Goal: Task Accomplishment & Management: Use online tool/utility

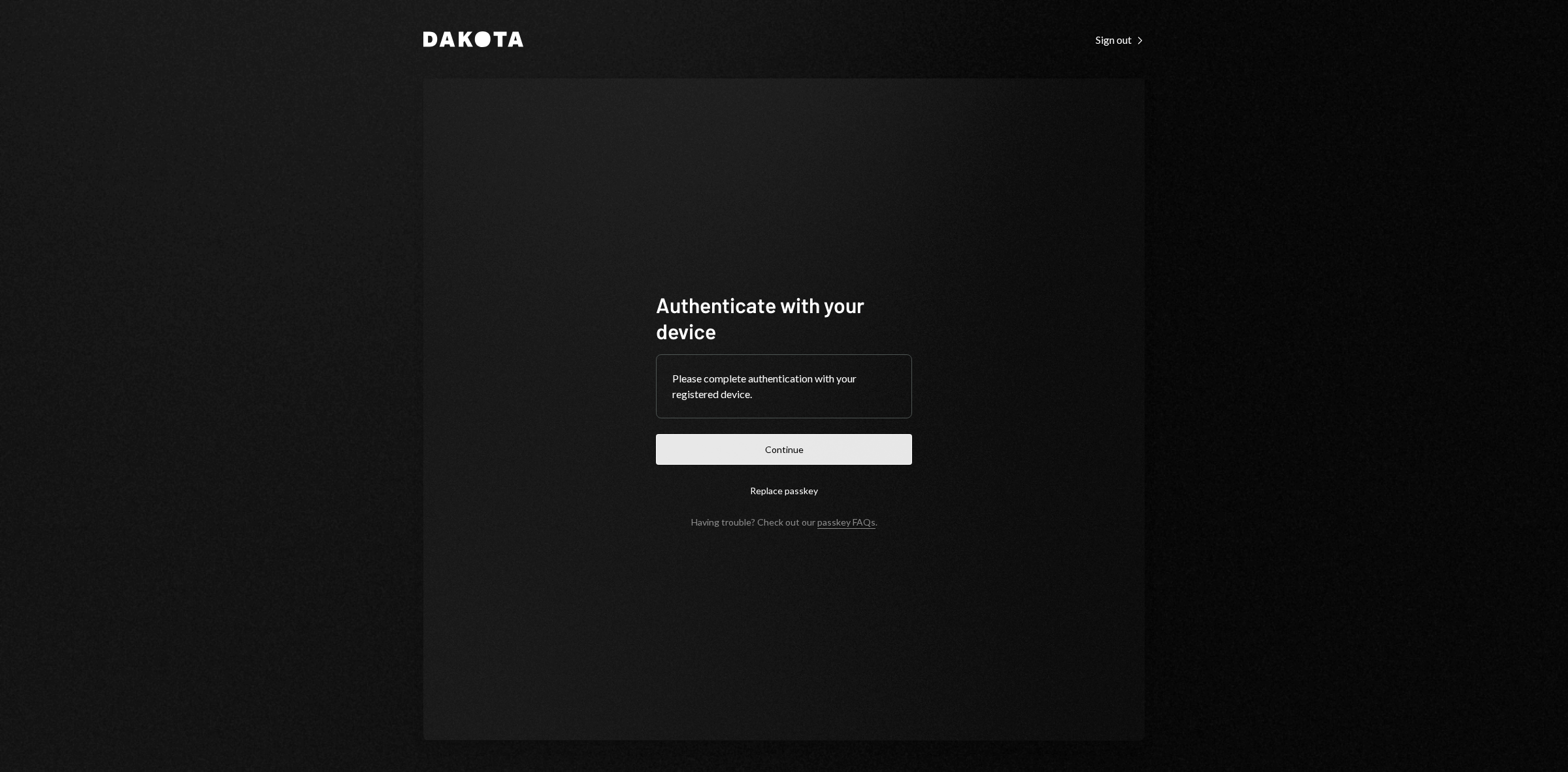
click at [850, 445] on button "Continue" at bounding box center [784, 449] width 256 height 31
click at [771, 451] on button "Continue" at bounding box center [784, 449] width 256 height 31
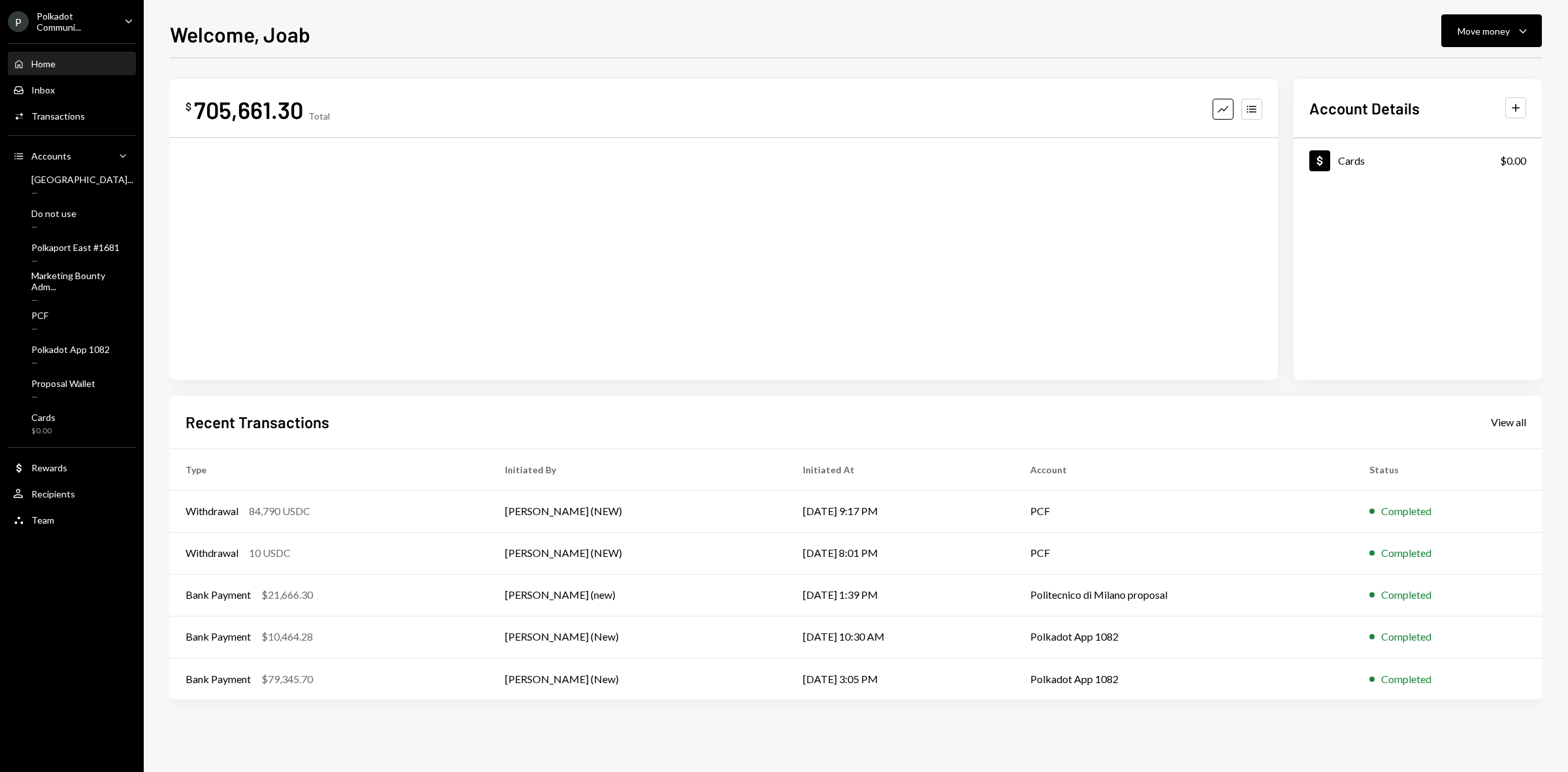
click at [71, 23] on div "Polkadot Communi..." at bounding box center [75, 21] width 77 height 22
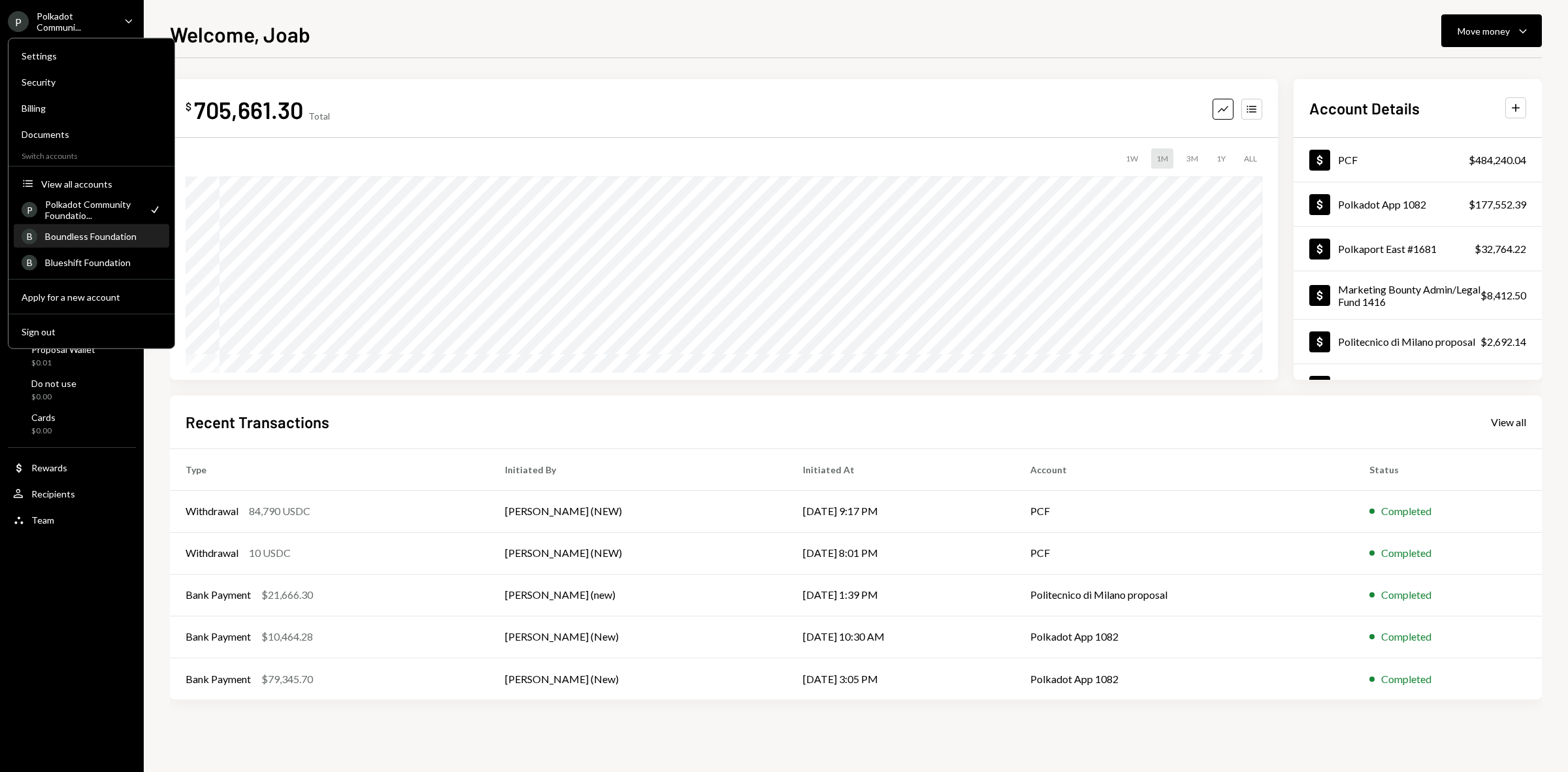
click at [108, 242] on div "B Boundless Foundation" at bounding box center [92, 236] width 140 height 22
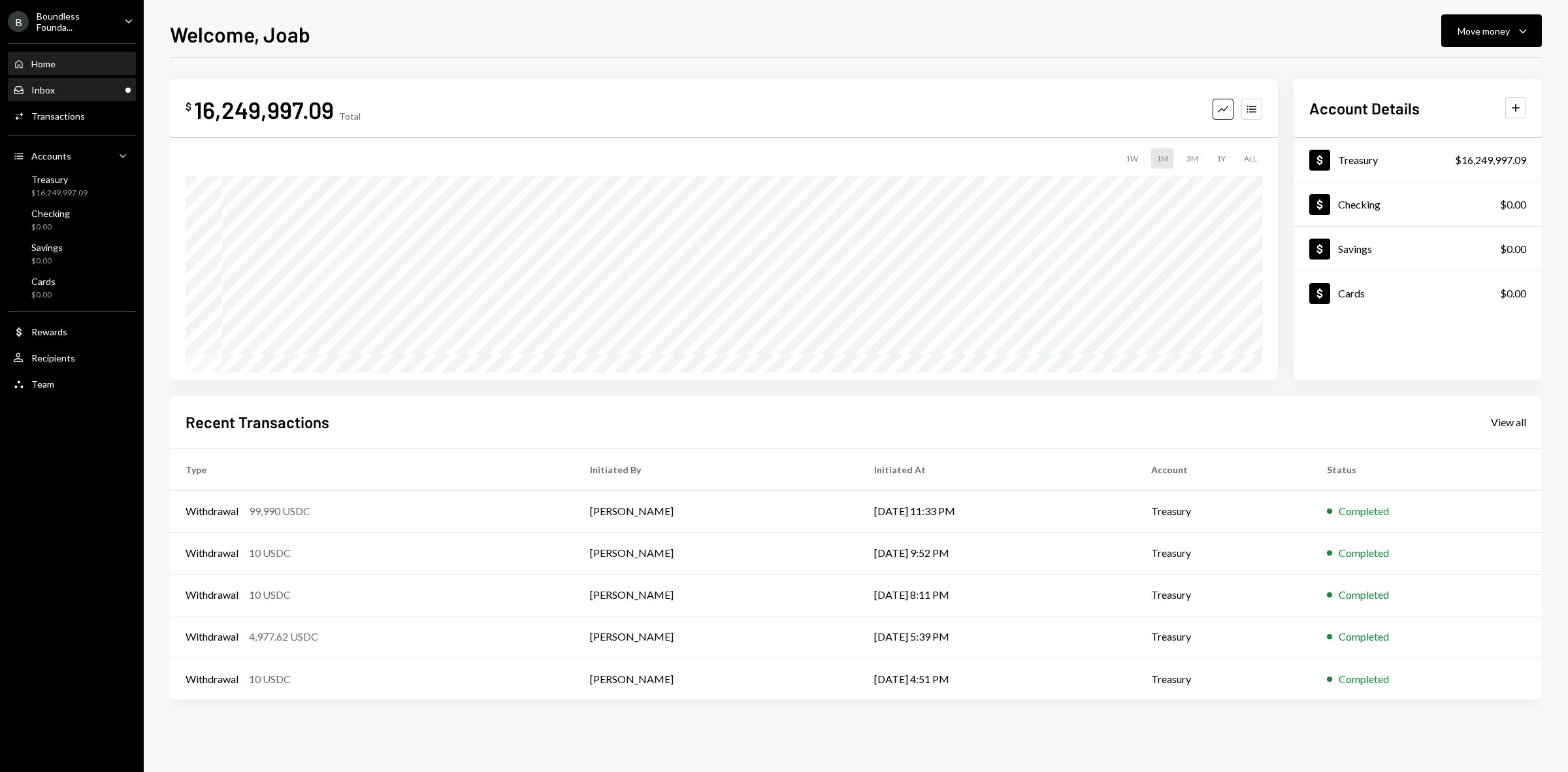
click at [96, 88] on div "Inbox Inbox" at bounding box center [71, 90] width 117 height 12
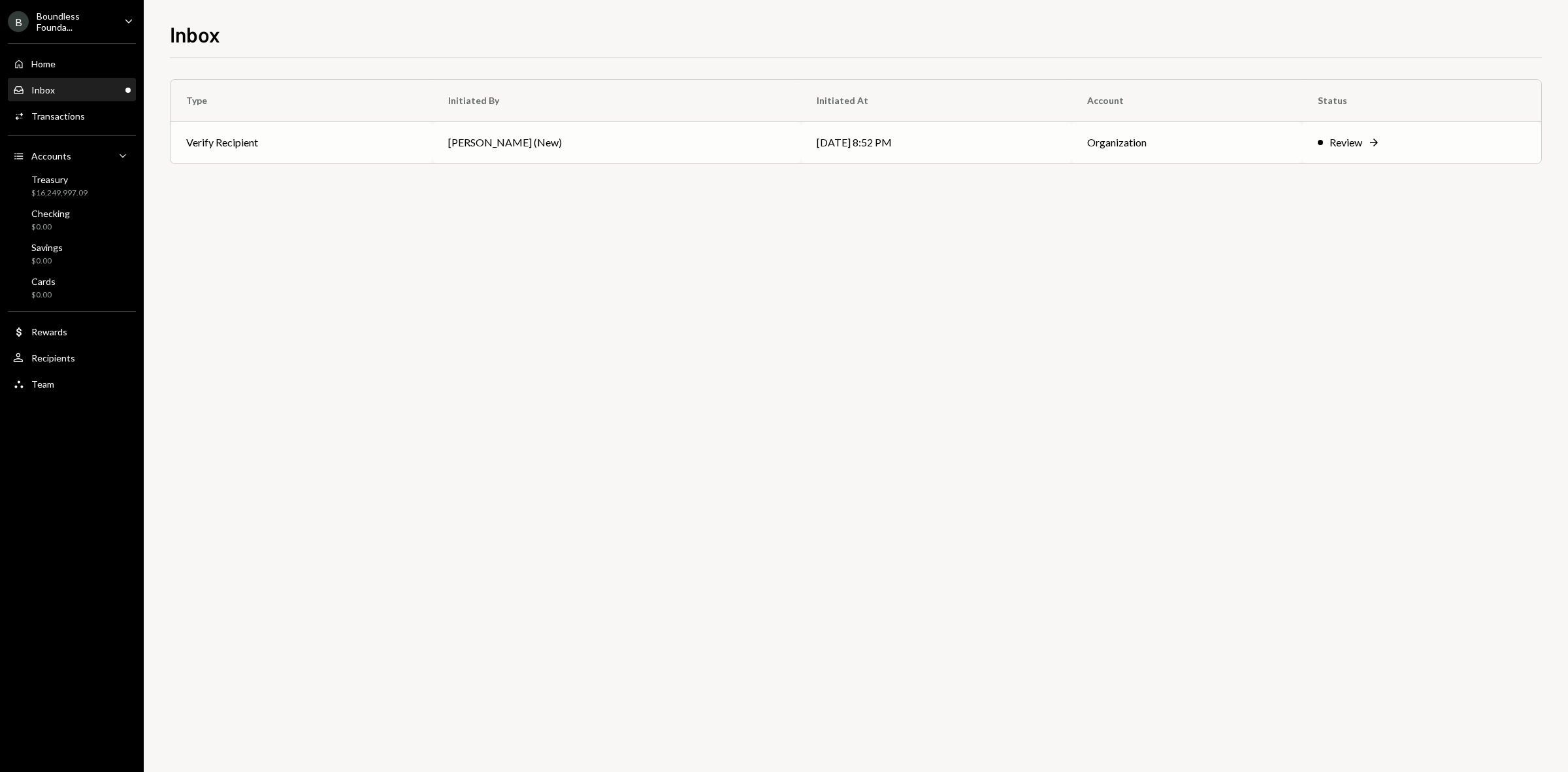
click at [630, 139] on td "[PERSON_NAME] (New)" at bounding box center [617, 142] width 369 height 42
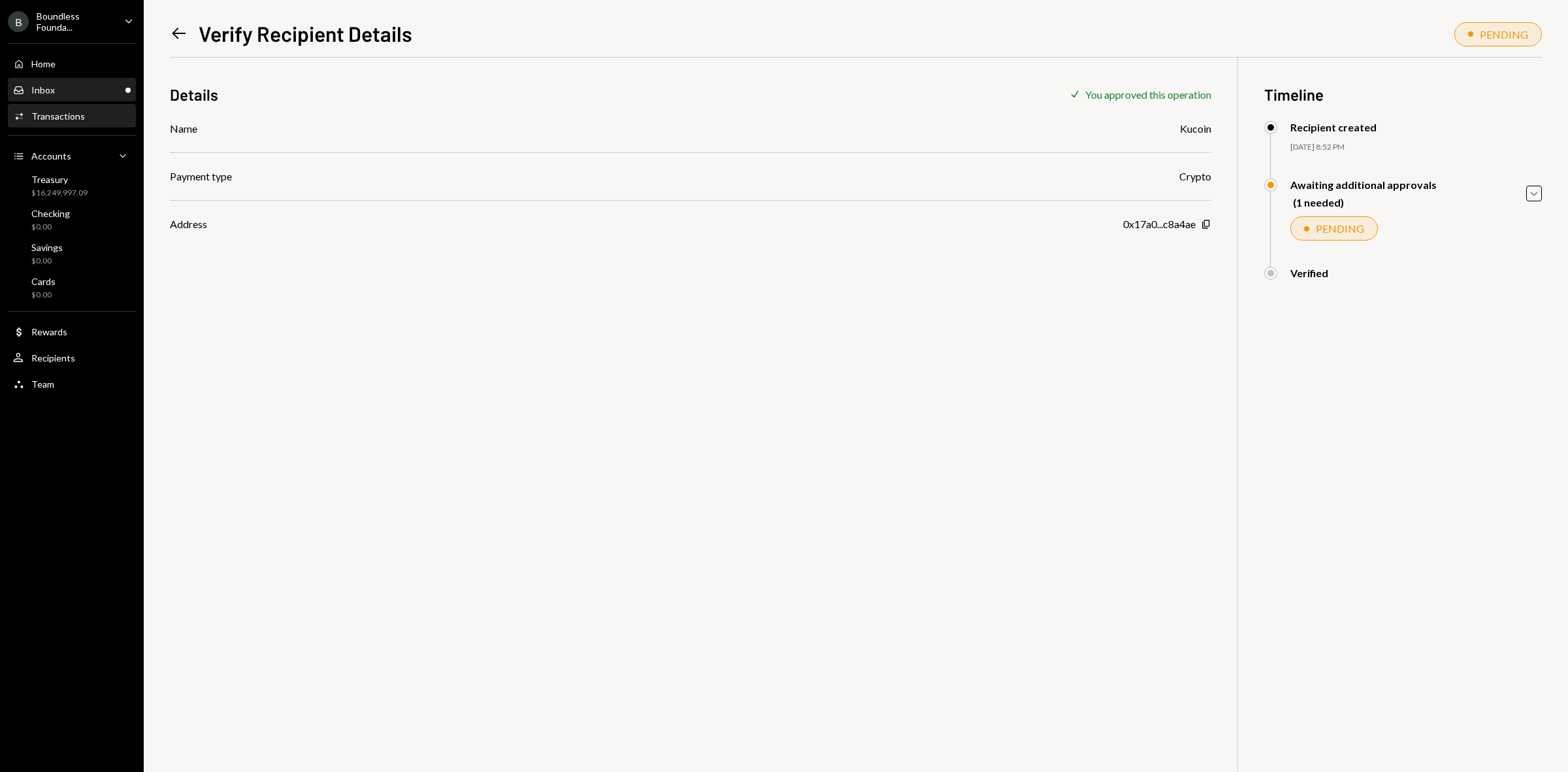
click at [89, 85] on div "Inbox Inbox" at bounding box center [71, 90] width 117 height 12
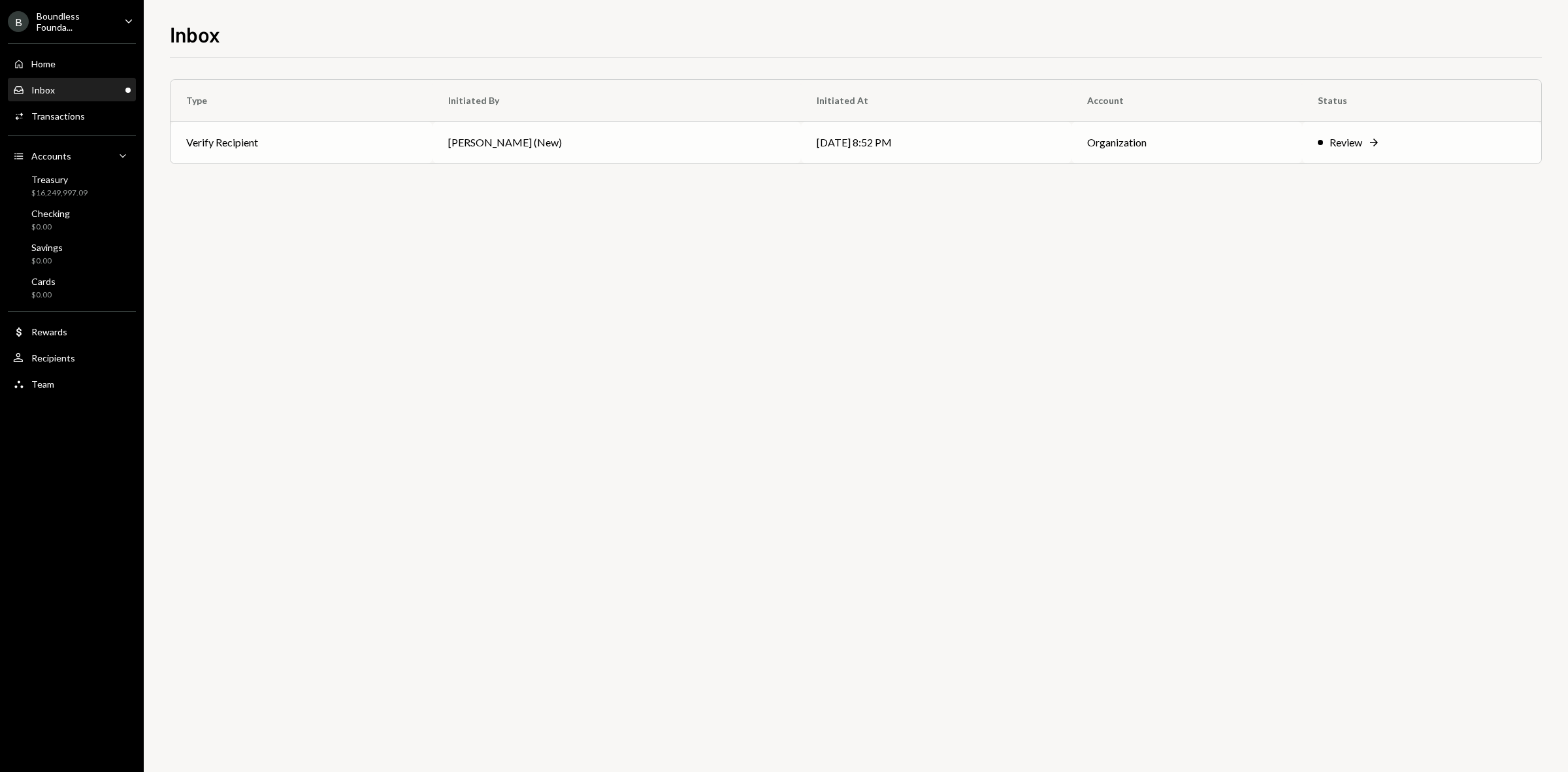
click at [1368, 160] on td "Review Right Arrow" at bounding box center [1422, 142] width 239 height 42
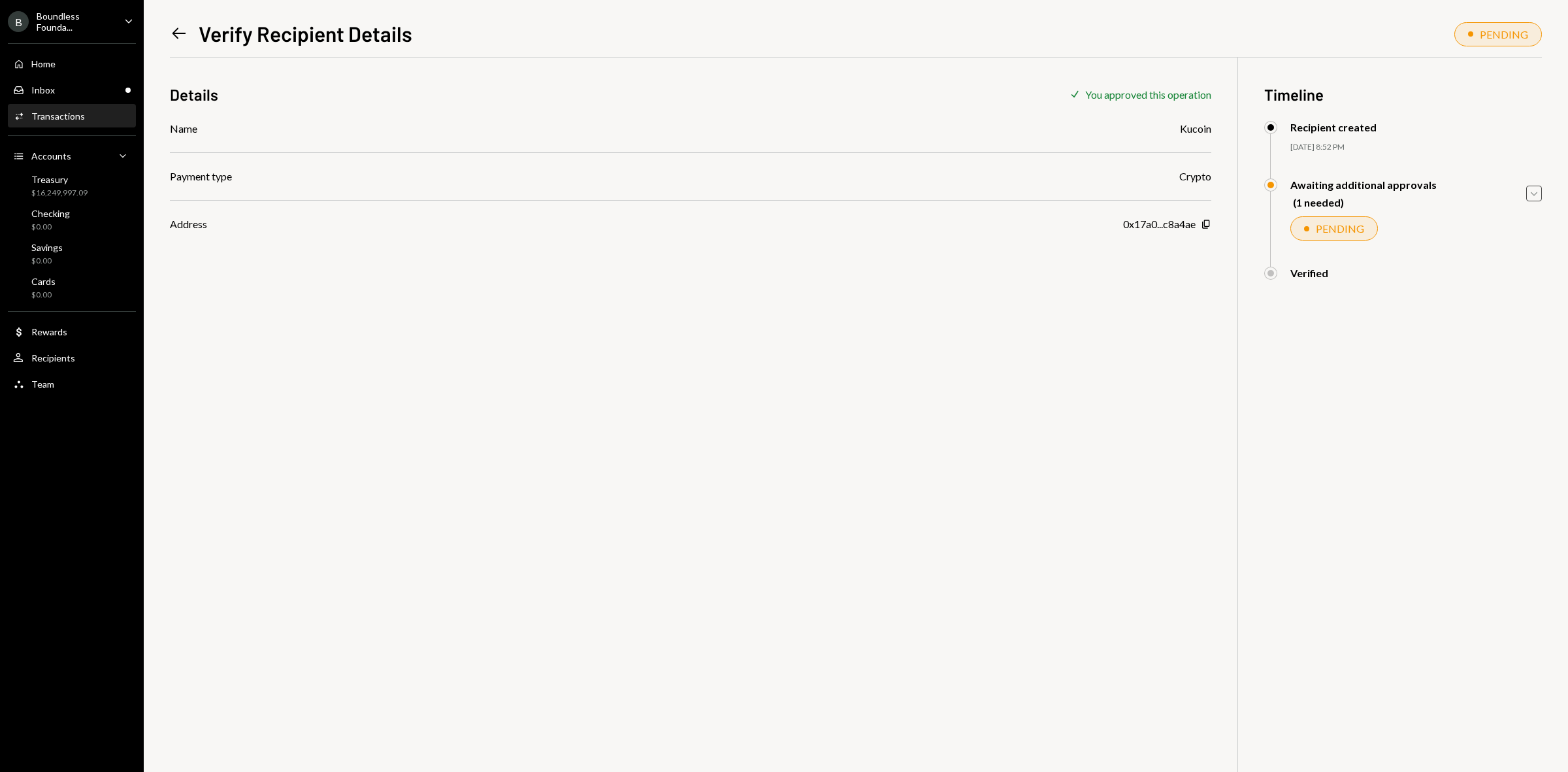
click at [1540, 200] on icon "Caret Down" at bounding box center [1534, 194] width 15 height 15
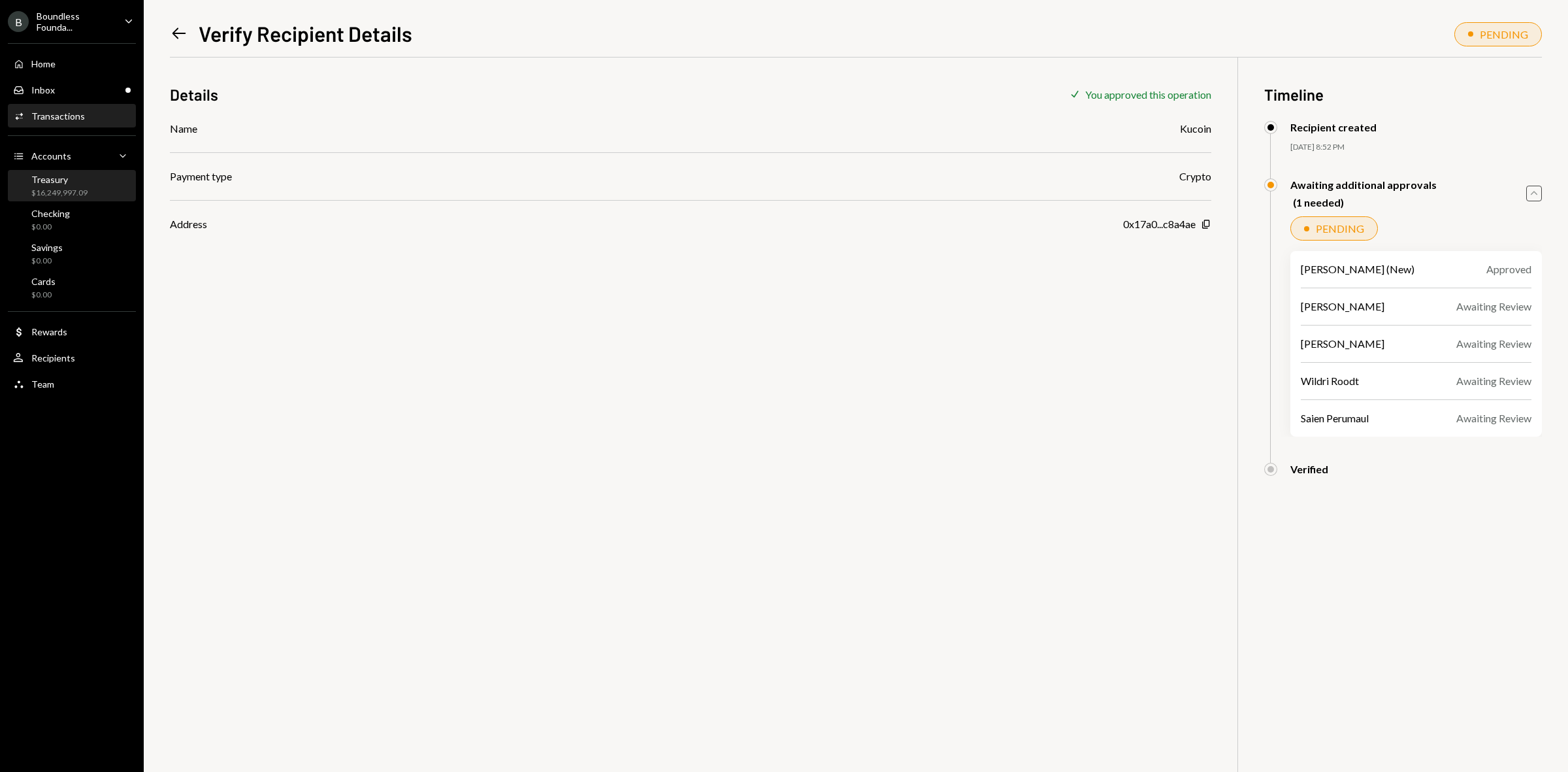
click at [63, 190] on div "$16,249,997.09" at bounding box center [59, 192] width 56 height 11
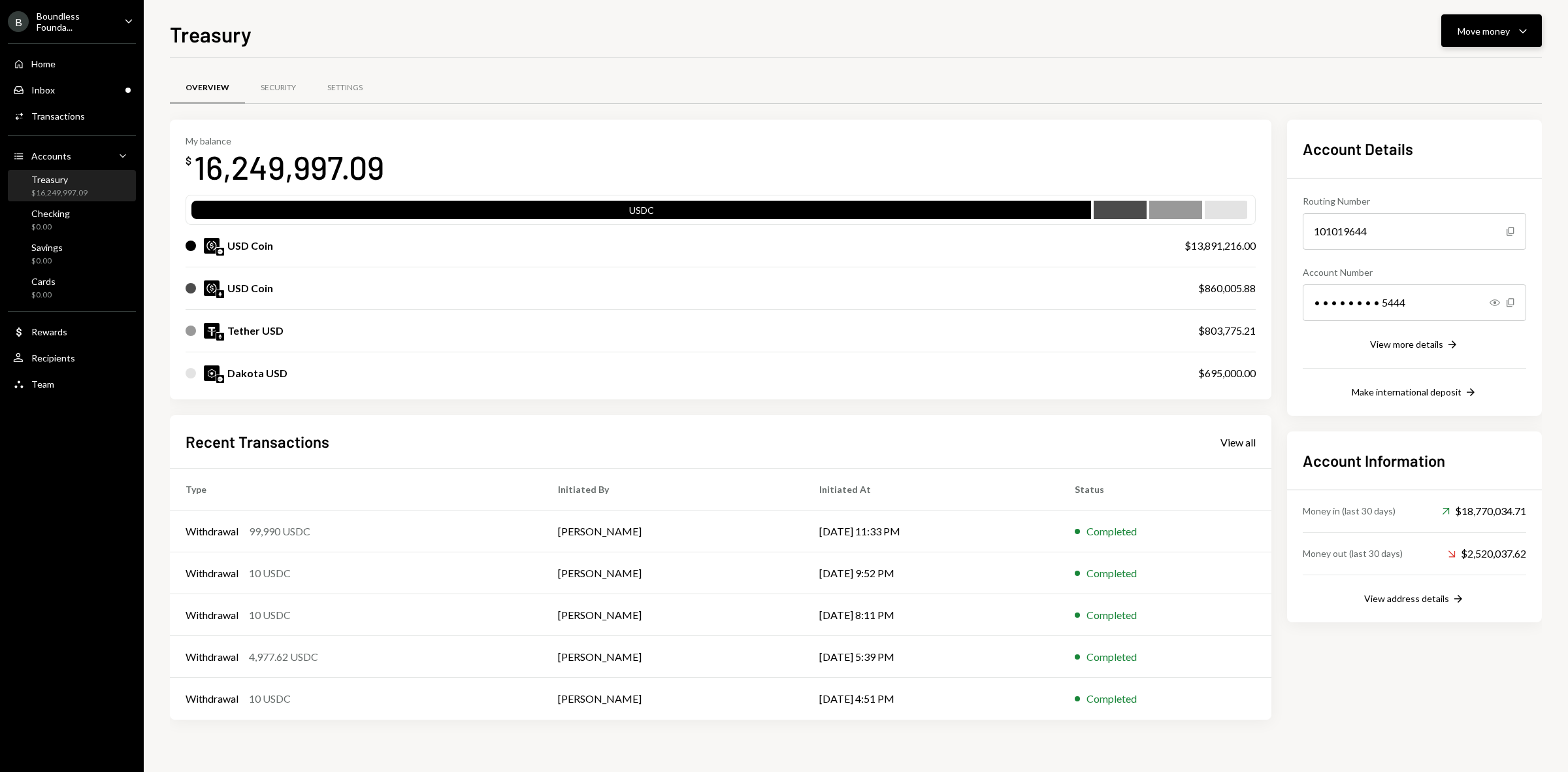
click at [1515, 15] on button "Move money Caret Down" at bounding box center [1491, 31] width 101 height 33
click at [1472, 67] on div "Send" at bounding box center [1481, 71] width 95 height 14
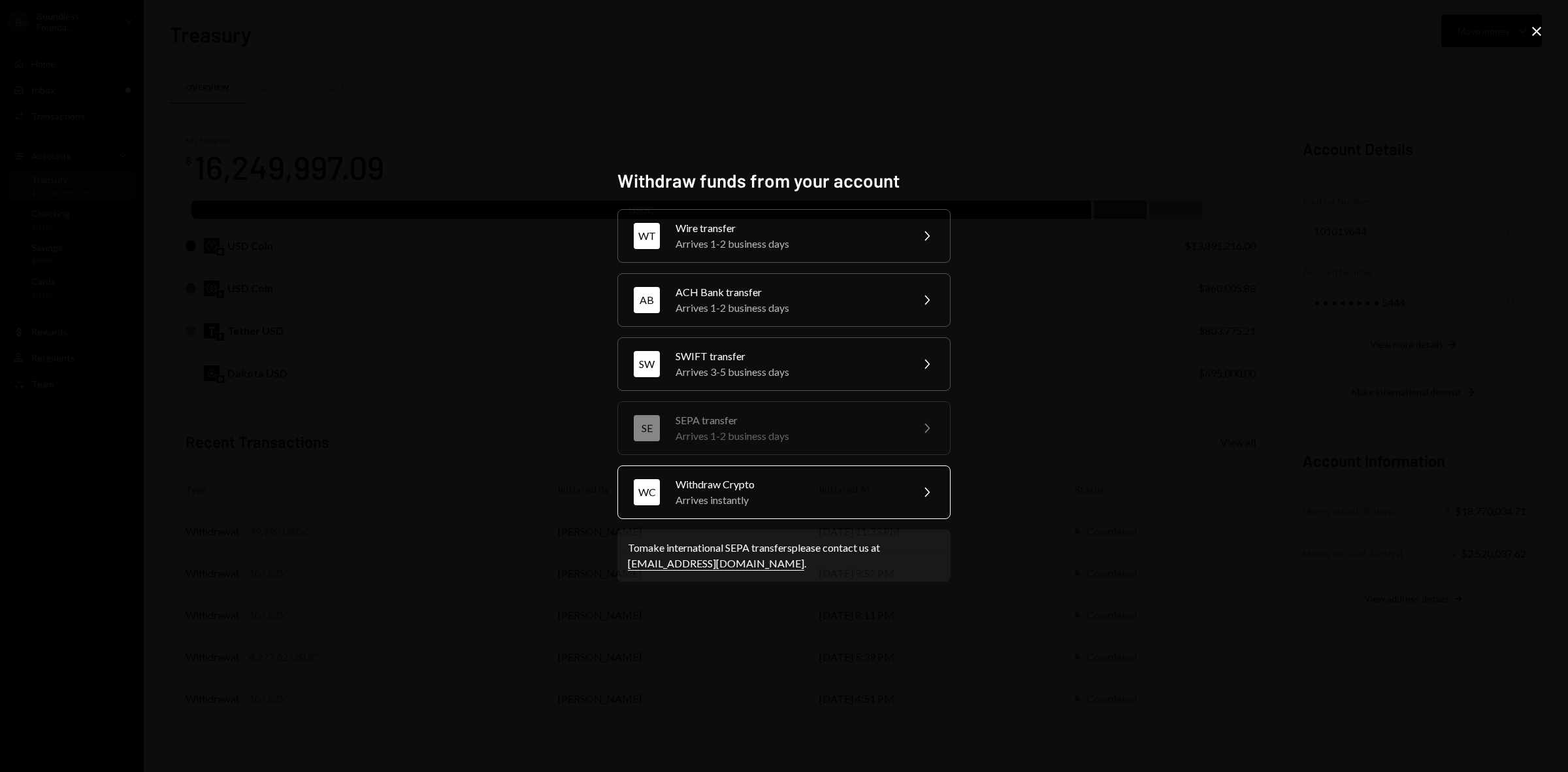
click at [811, 505] on div "Arrives instantly" at bounding box center [789, 500] width 227 height 16
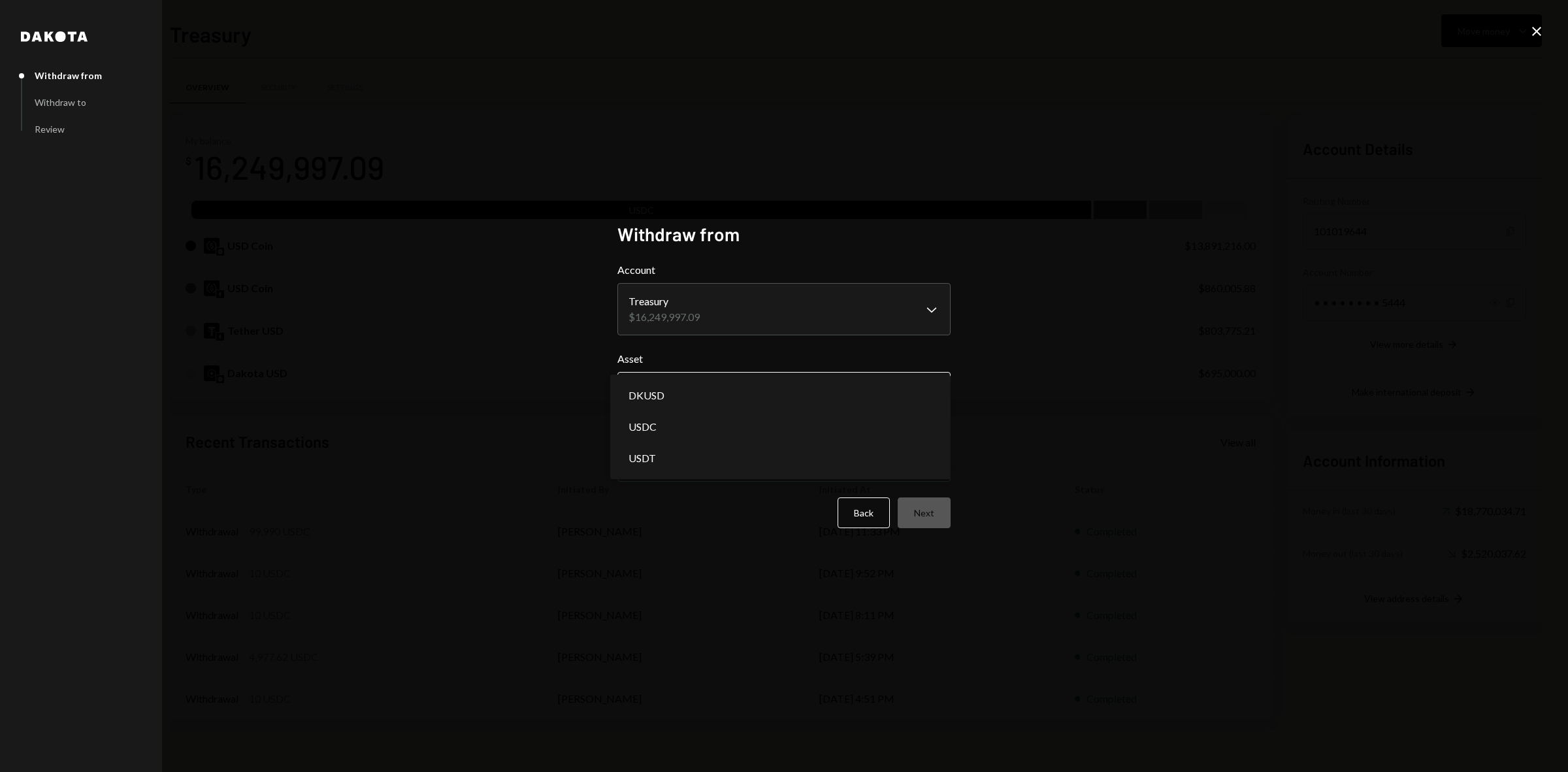
click at [779, 401] on body "B Boundless Founda... Caret Down Home Home Inbox Inbox Activities Transactions …" at bounding box center [784, 386] width 1568 height 772
click at [838, 388] on body "B Boundless Founda... Caret Down Home Home Inbox Inbox Activities Transactions …" at bounding box center [784, 386] width 1568 height 772
select select "****"
drag, startPoint x: 1537, startPoint y: 13, endPoint x: 1537, endPoint y: 29, distance: 16.0
click at [1536, 14] on div "**********" at bounding box center [784, 386] width 1568 height 772
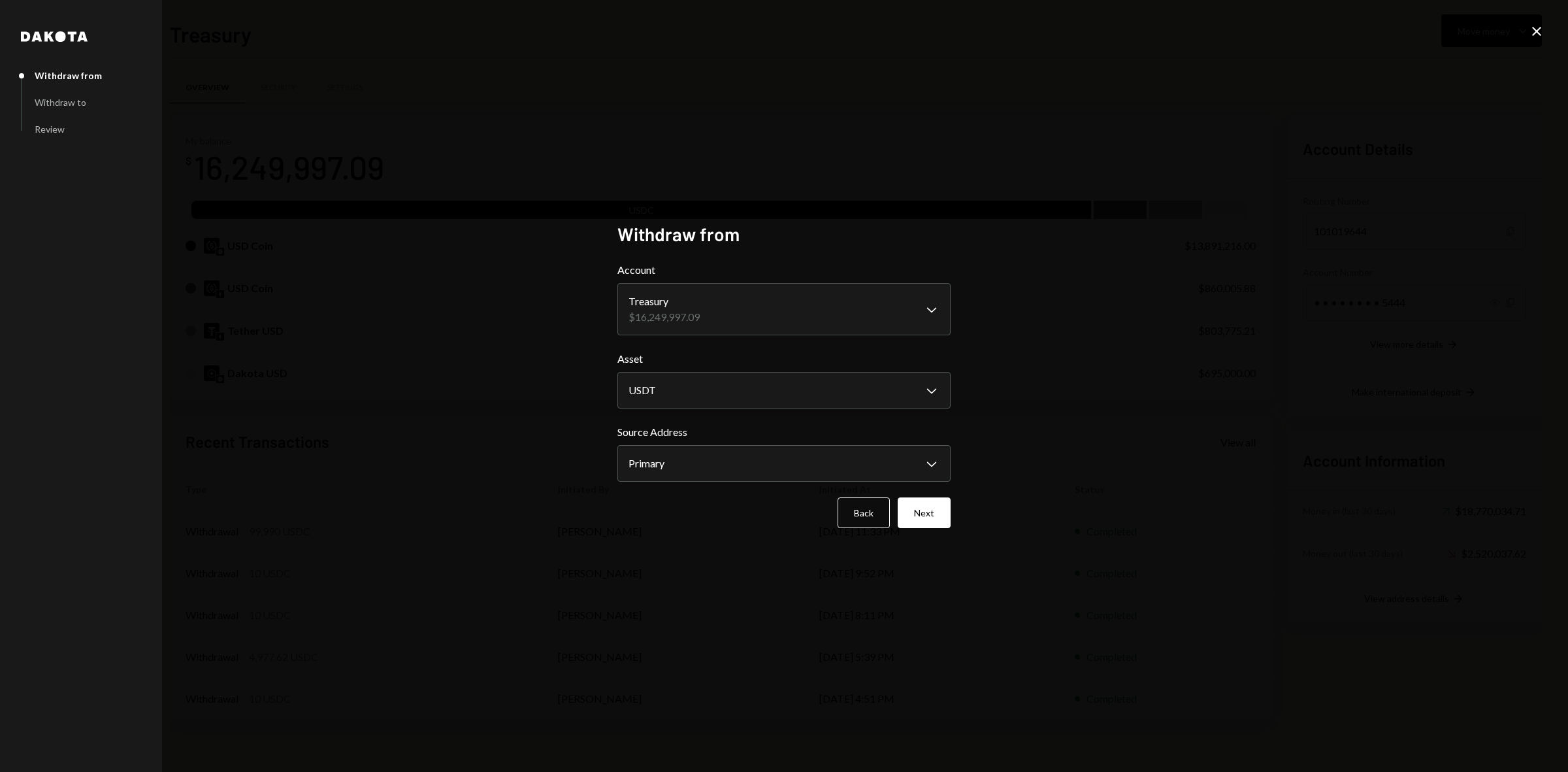
click at [1536, 31] on icon at bounding box center [1537, 31] width 9 height 9
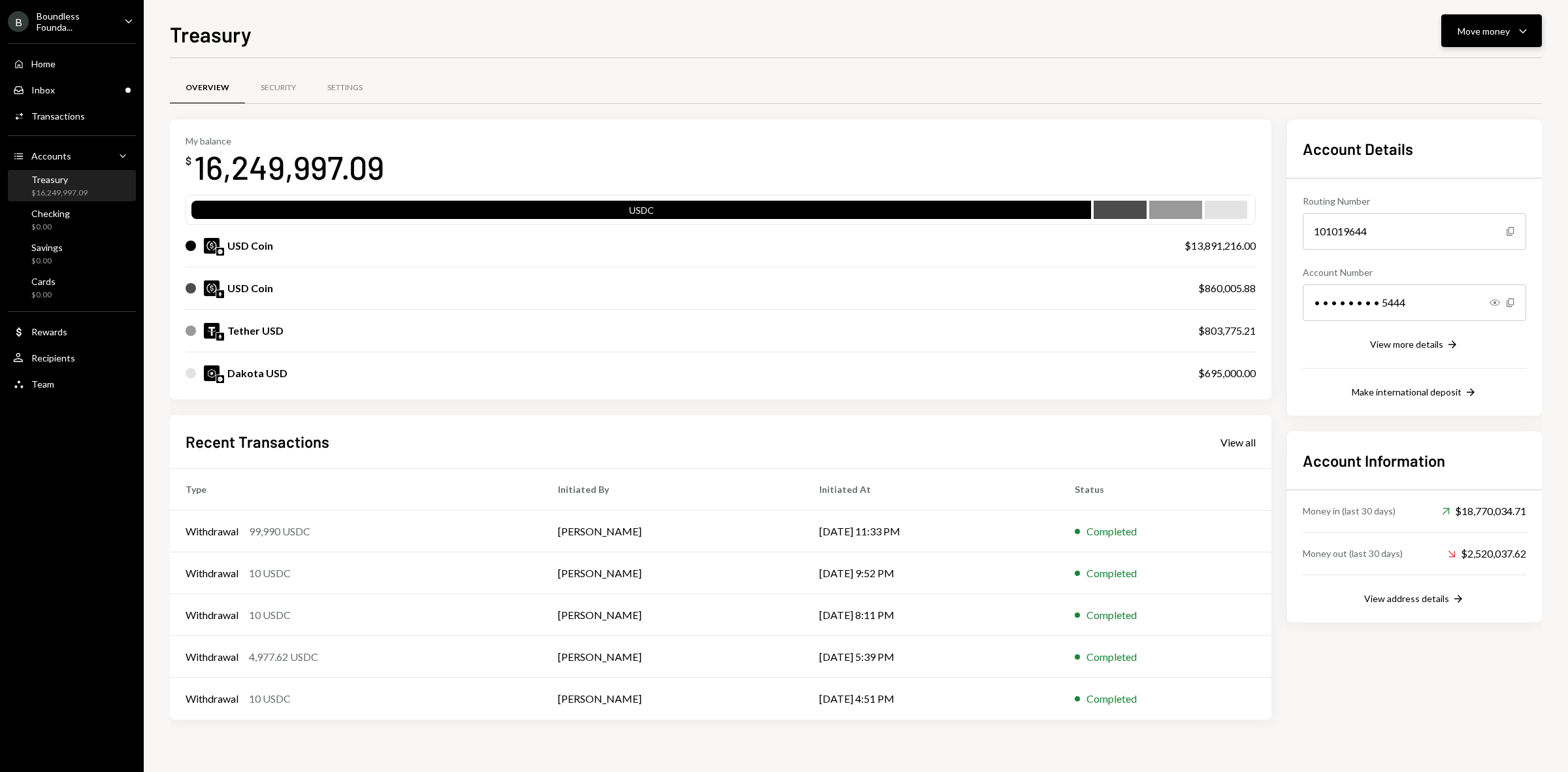
click at [1484, 38] on button "Move money Caret Down" at bounding box center [1491, 31] width 101 height 33
click at [1465, 73] on div "Send" at bounding box center [1481, 71] width 95 height 14
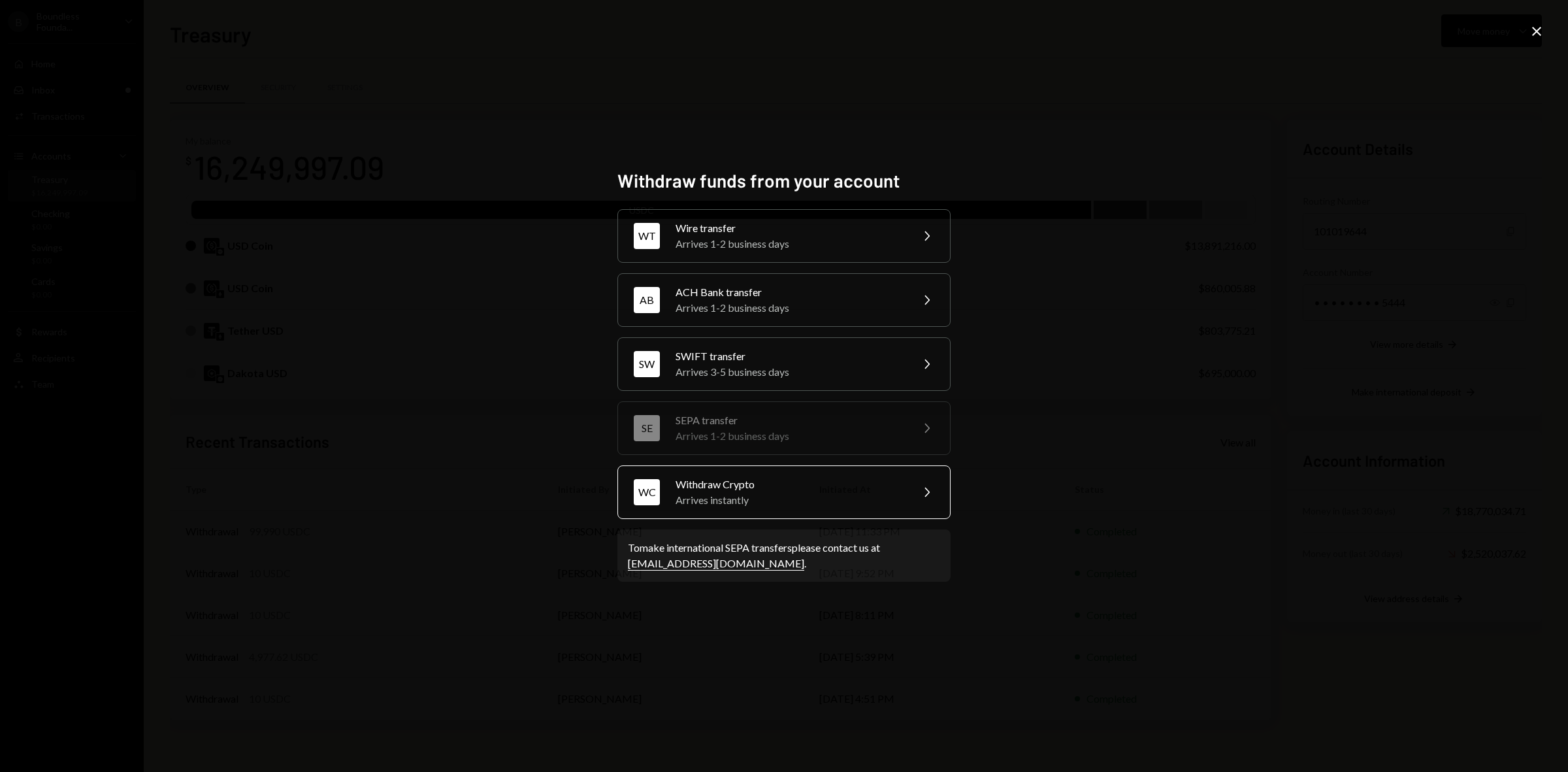
click at [717, 502] on div "Arrives instantly" at bounding box center [789, 500] width 227 height 16
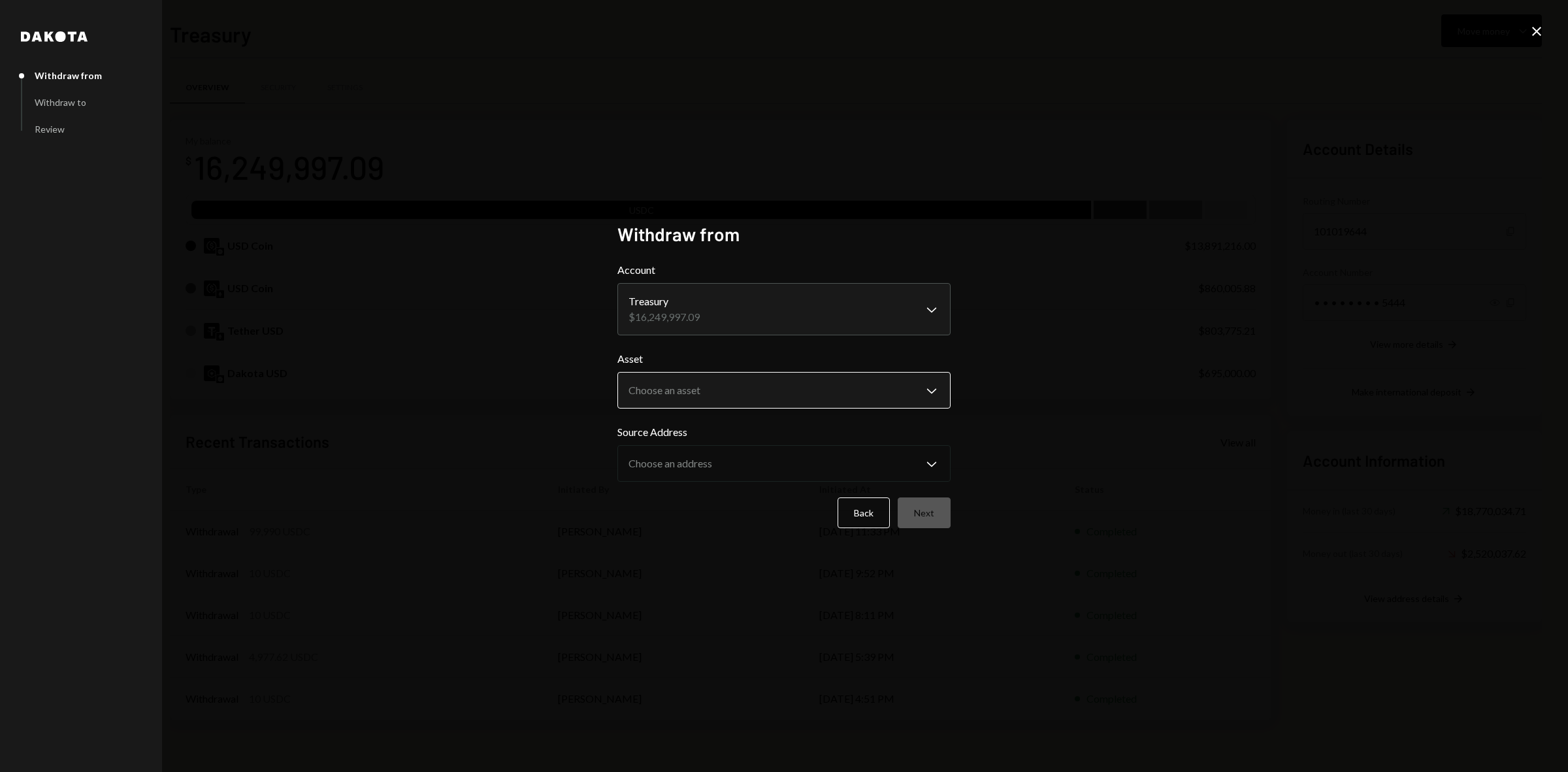
click at [719, 391] on body "B Boundless Founda... Caret Down Home Home Inbox Inbox Activities Transactions …" at bounding box center [784, 386] width 1568 height 772
select select "****"
click at [691, 475] on body "B Boundless Founda... Caret Down Home Home Inbox Inbox Activities Transactions …" at bounding box center [784, 386] width 1568 height 772
click at [928, 520] on button "Next" at bounding box center [924, 512] width 53 height 31
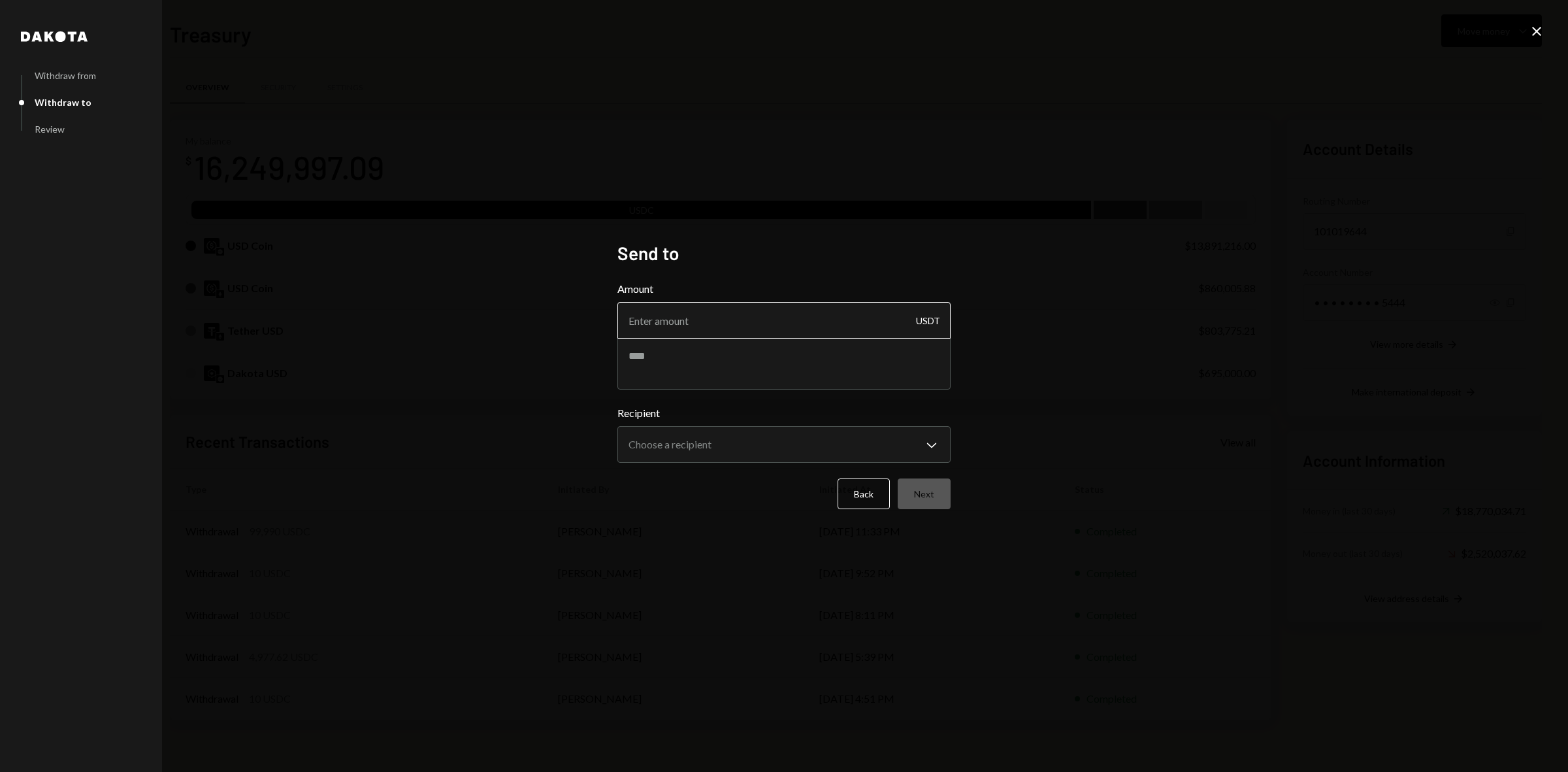
click at [686, 322] on input "Amount" at bounding box center [783, 320] width 333 height 36
type input "429990"
click at [651, 319] on input "429990" at bounding box center [783, 320] width 333 height 36
click at [643, 321] on input "429990" at bounding box center [783, 320] width 333 height 36
click at [648, 324] on input "429990" at bounding box center [783, 320] width 333 height 36
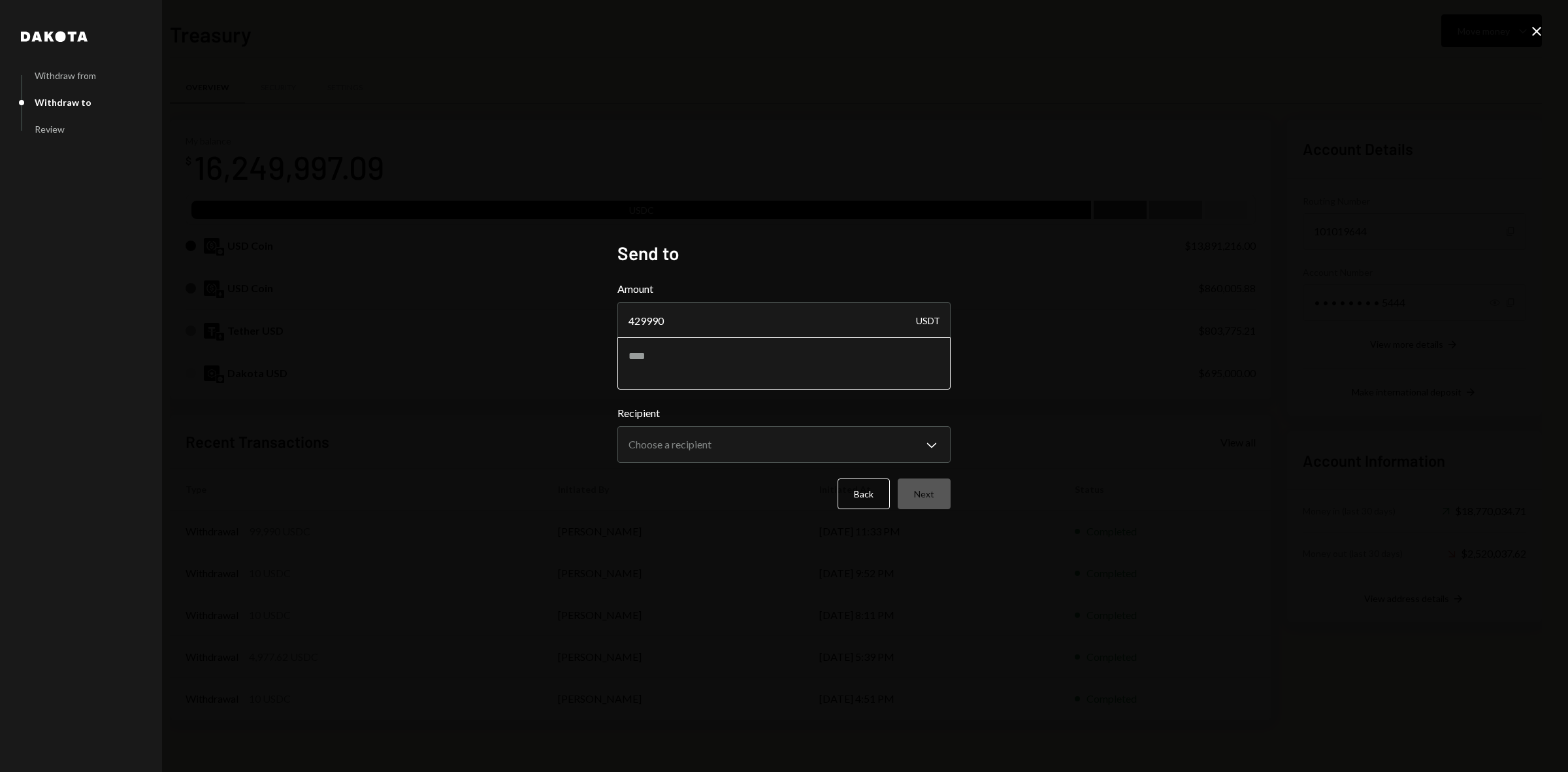
type input "429990"
click at [655, 361] on textarea at bounding box center [783, 364] width 333 height 52
type textarea "**********"
click at [711, 450] on body "B Boundless Founda... Caret Down Home Home Inbox Inbox Activities Transactions …" at bounding box center [784, 386] width 1568 height 772
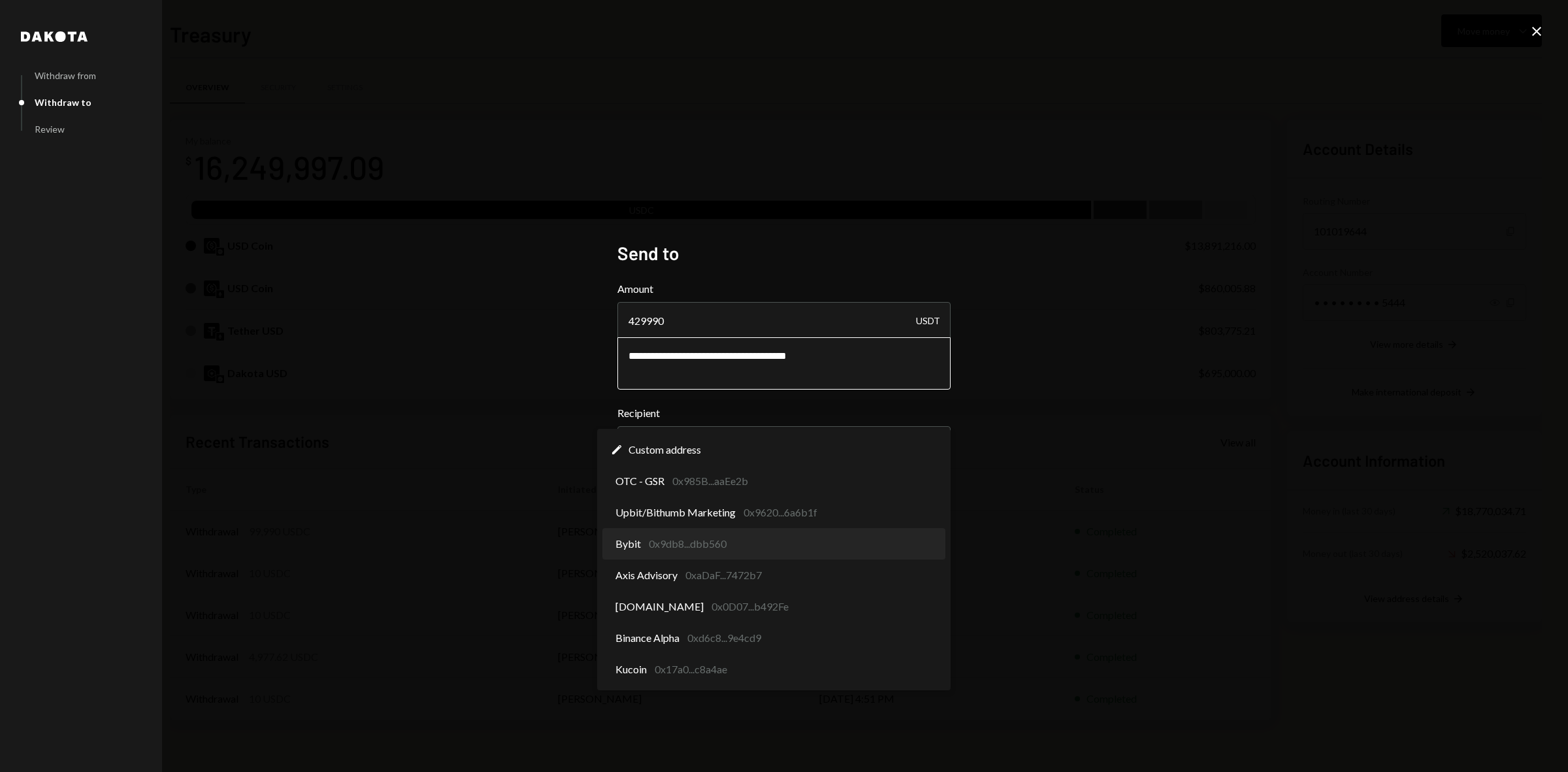
select select "**********"
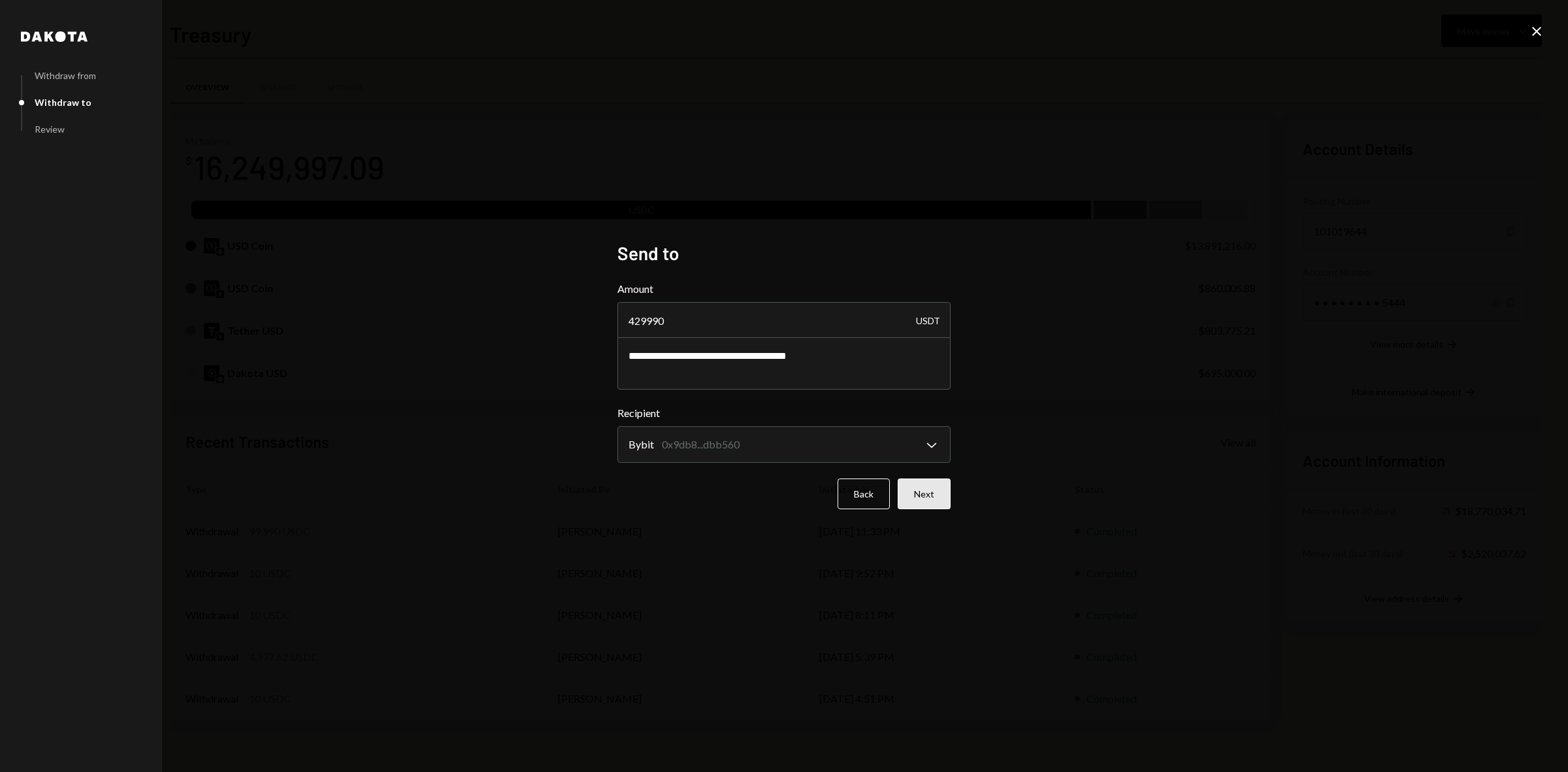
click at [920, 488] on button "Next" at bounding box center [924, 494] width 53 height 31
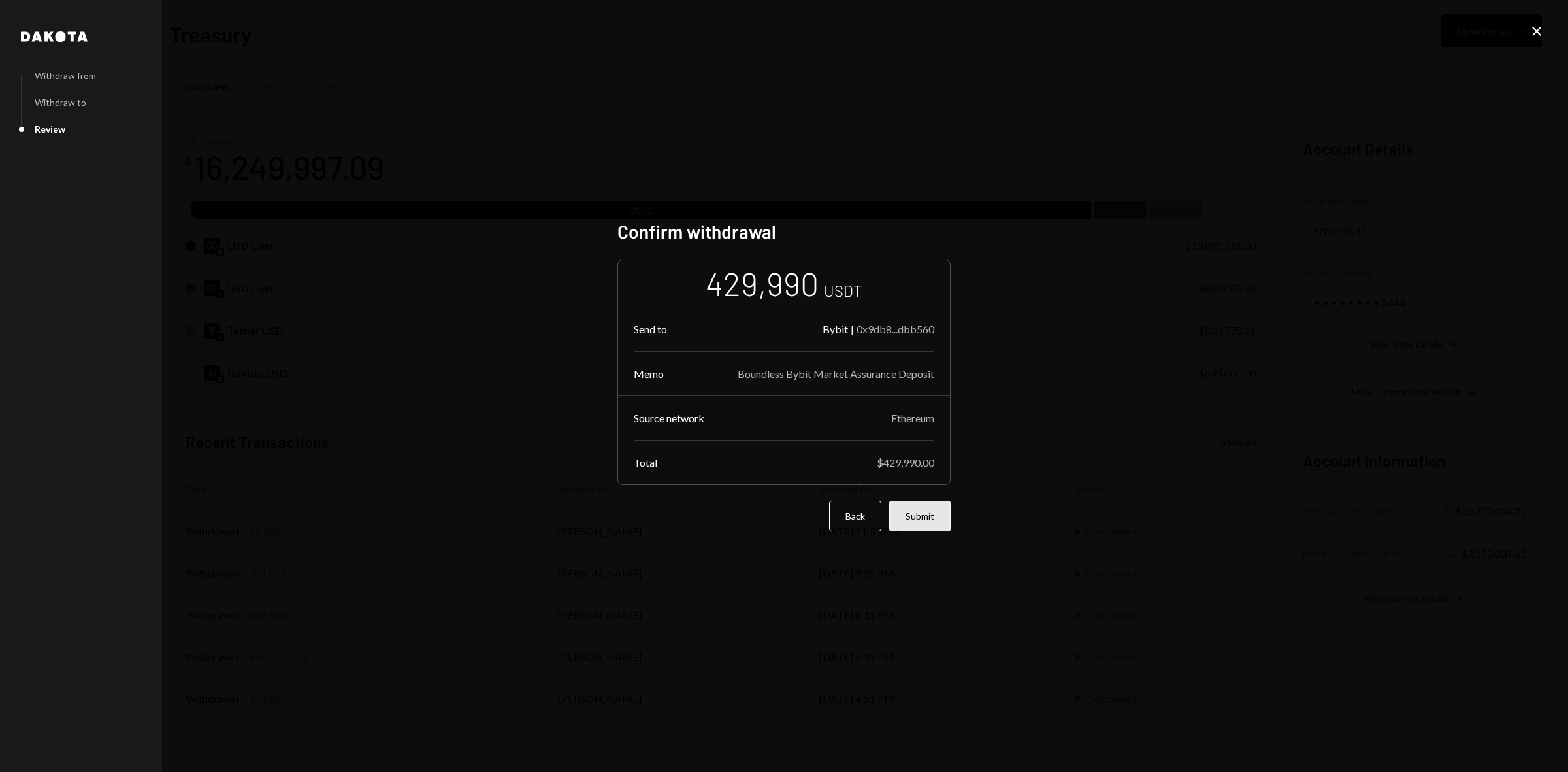
click at [917, 510] on button "Submit" at bounding box center [920, 516] width 61 height 31
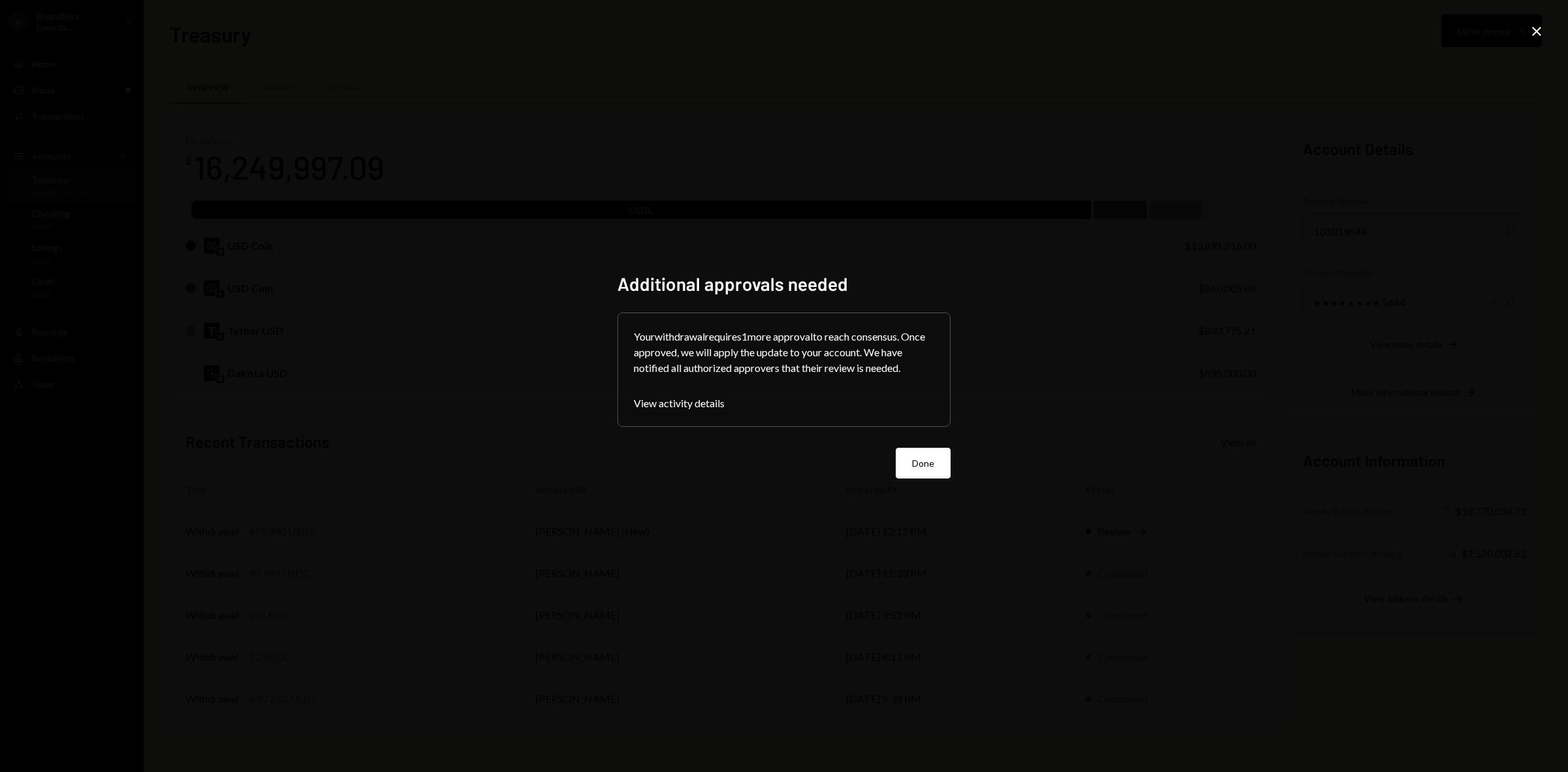
click at [938, 458] on button "Done" at bounding box center [922, 463] width 55 height 31
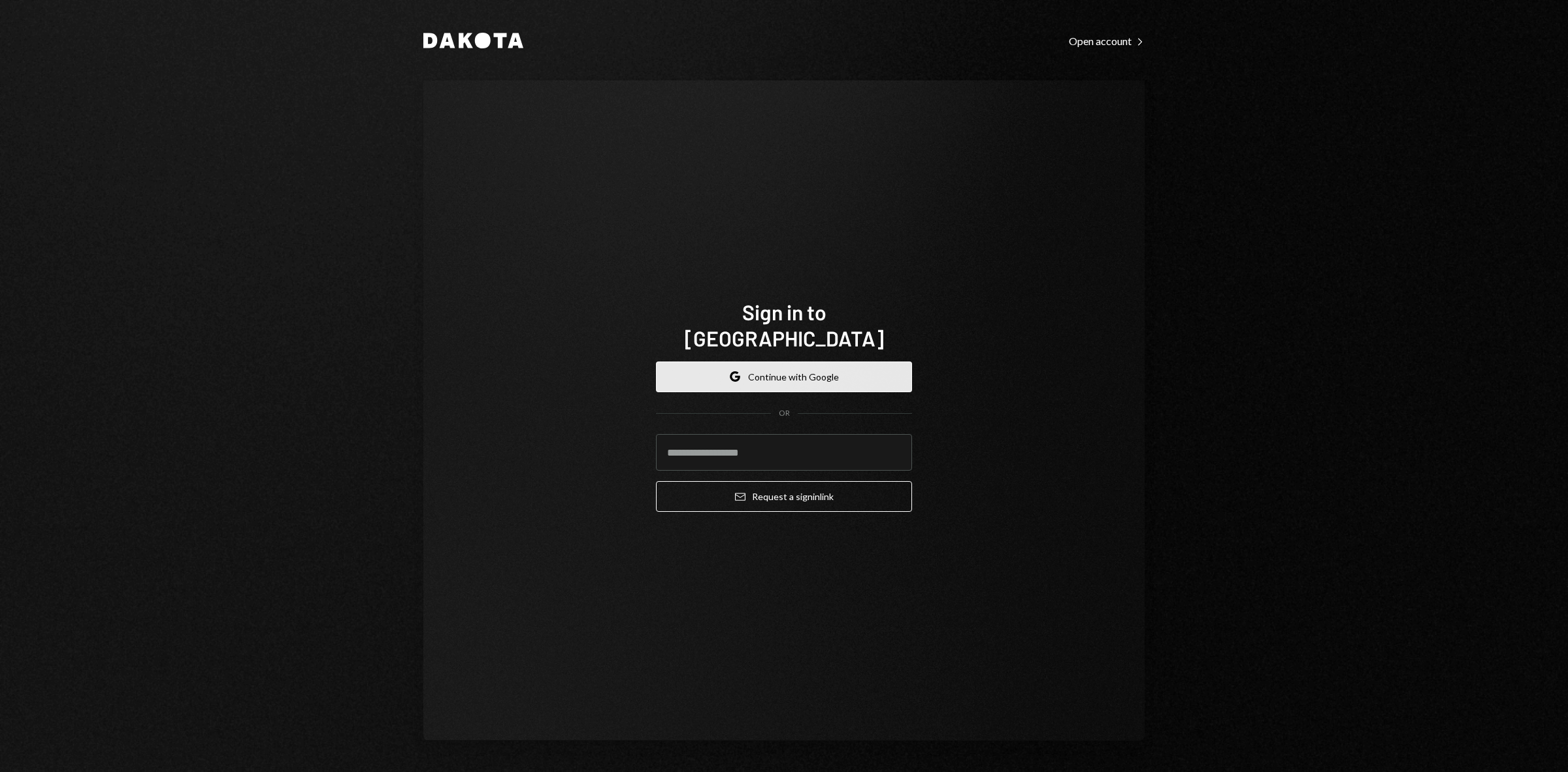
click at [785, 362] on button "Google Continue with Google" at bounding box center [784, 377] width 256 height 31
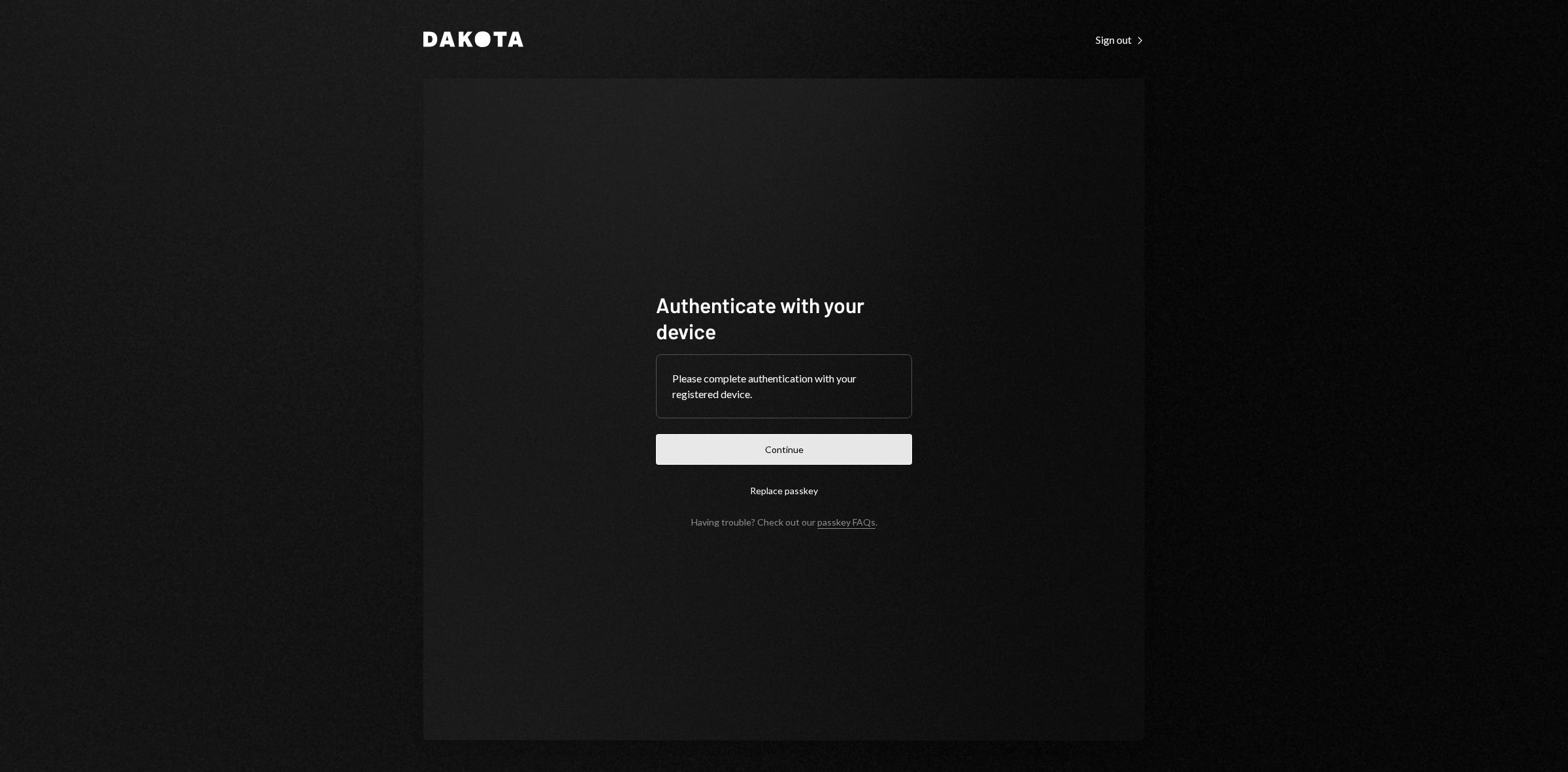
click at [840, 453] on button "Continue" at bounding box center [784, 449] width 256 height 31
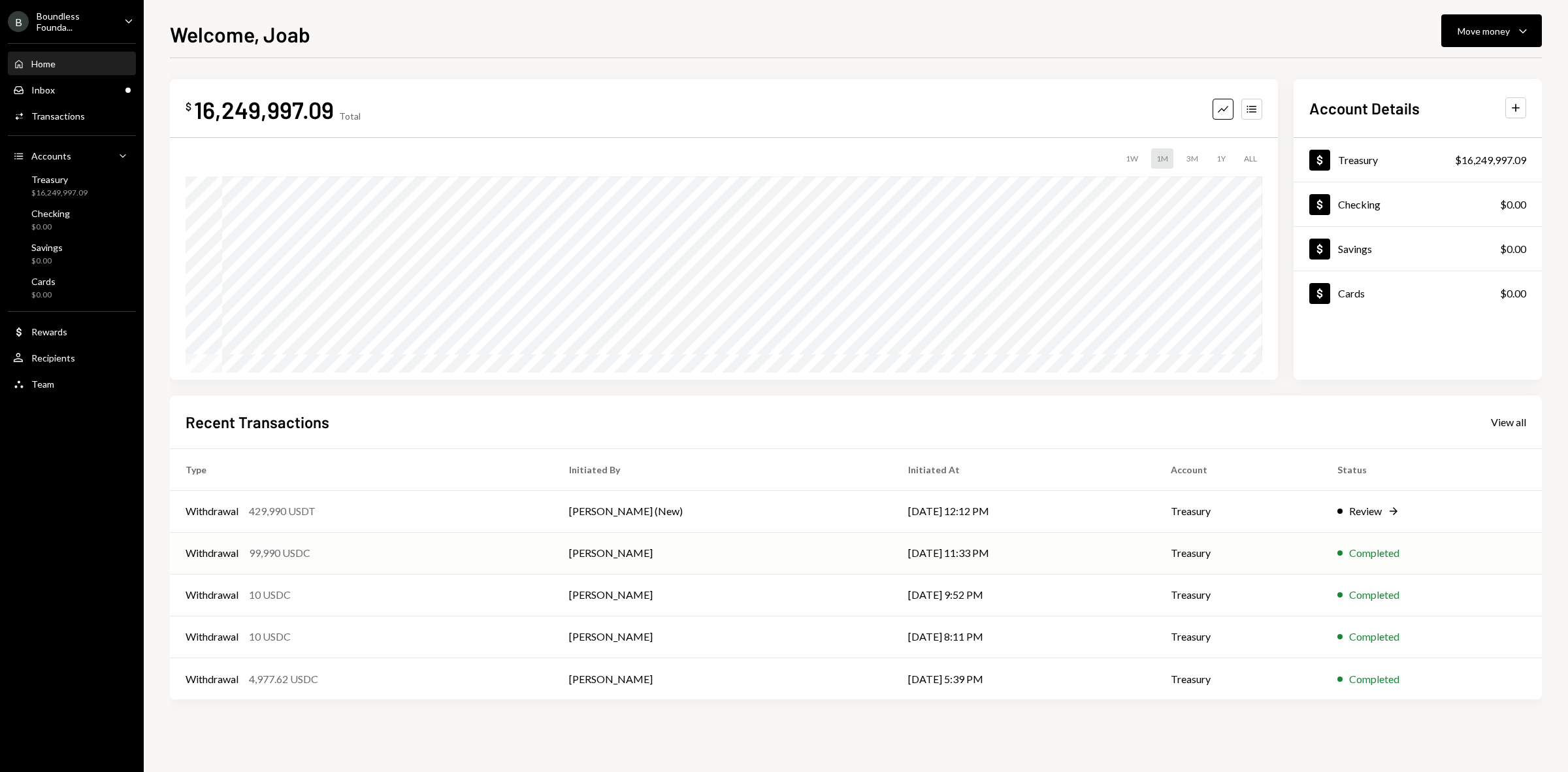
click at [380, 556] on div "Withdrawal 99,990 USDC" at bounding box center [361, 553] width 352 height 16
